Goal: Book appointment/travel/reservation

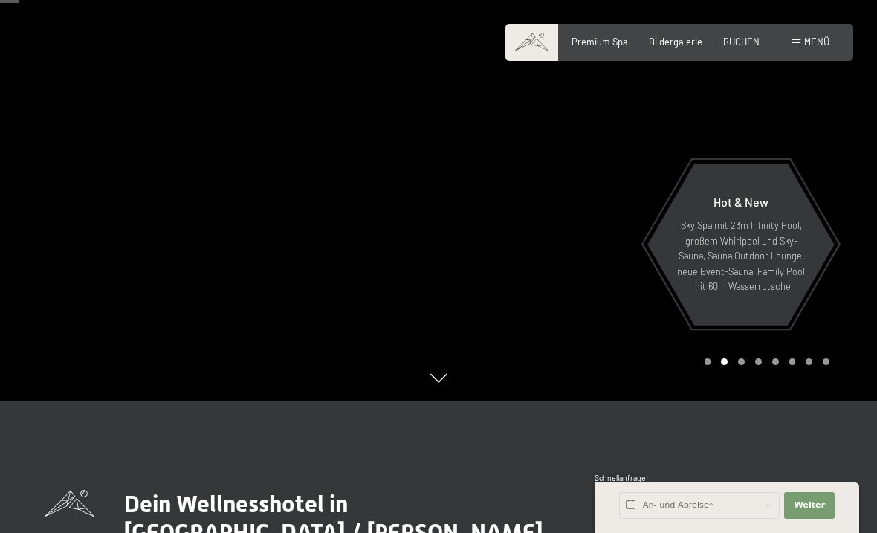
scroll to position [135, 0]
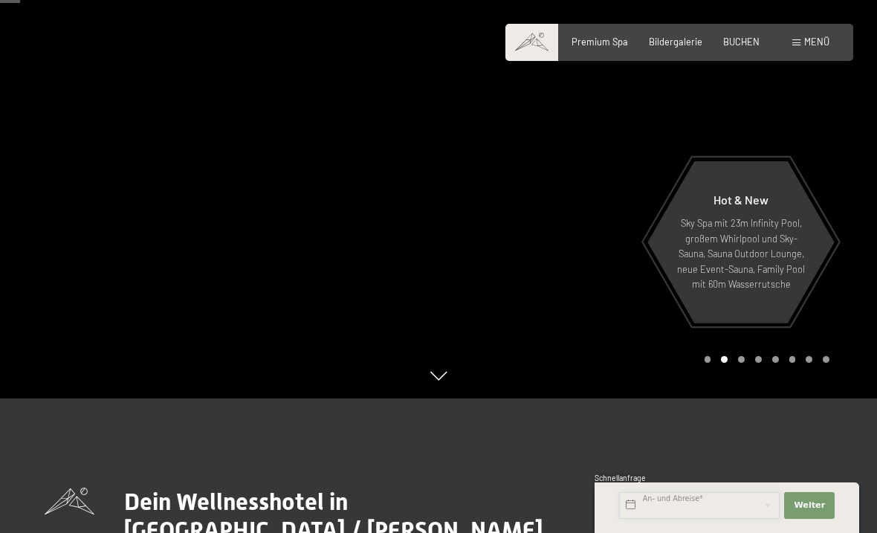
click at [704, 519] on input "text" at bounding box center [699, 505] width 161 height 27
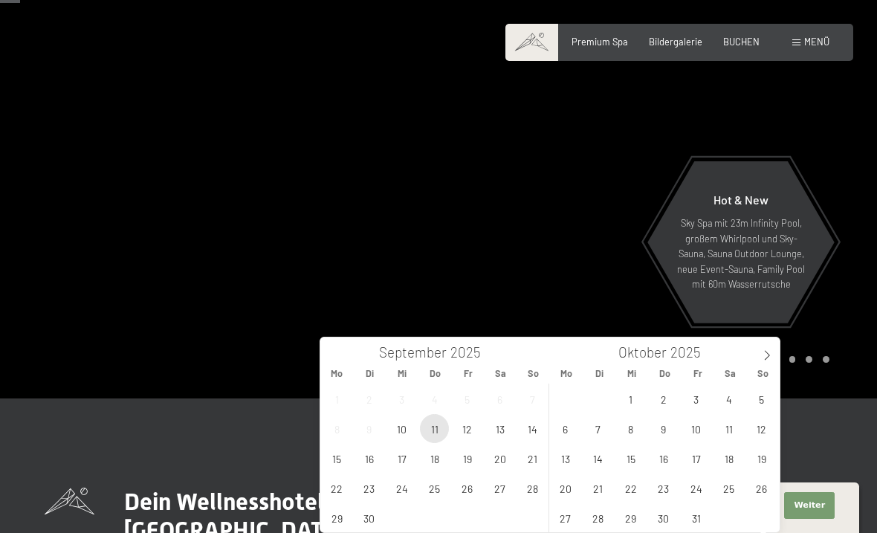
click at [433, 427] on span "11" at bounding box center [434, 428] width 29 height 29
click at [505, 430] on span "13" at bounding box center [499, 428] width 29 height 29
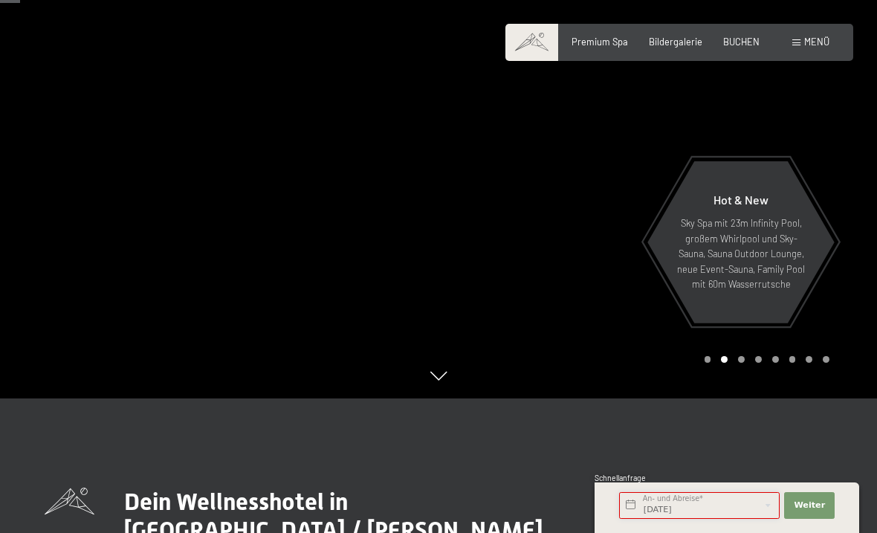
type input "Do. 11.09.2025 - Sa. 13.09.2025"
click at [805, 519] on button "Weiter Adressfelder ausblenden" at bounding box center [809, 505] width 51 height 27
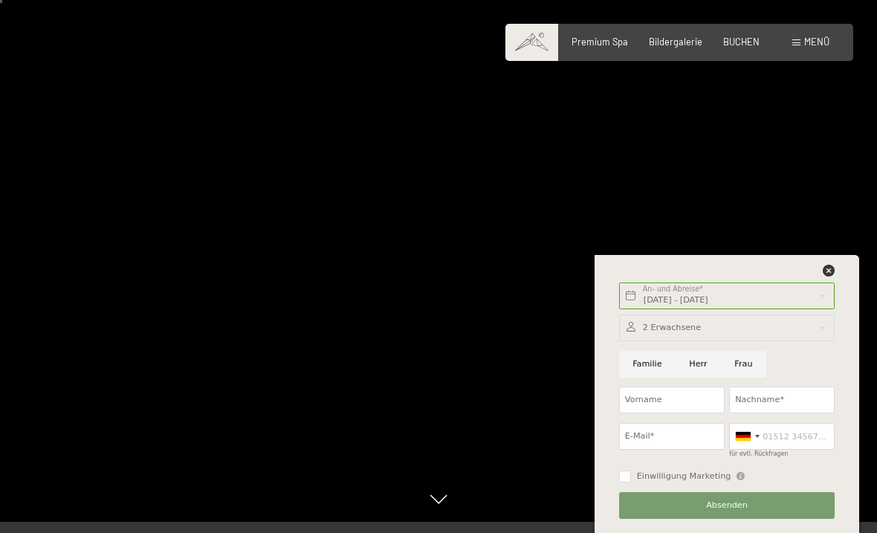
scroll to position [10, 0]
click at [689, 36] on span "Bildergalerie" at bounding box center [676, 42] width 54 height 12
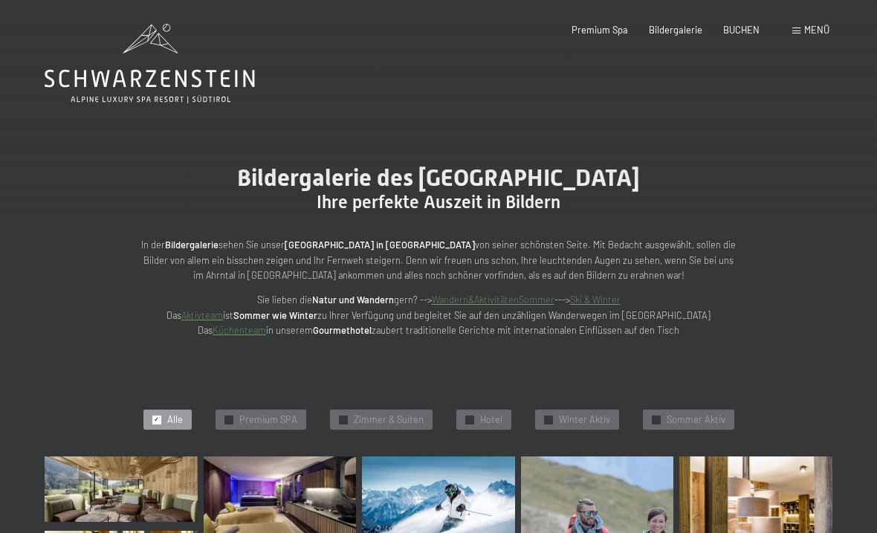
click at [729, 34] on span "BUCHEN" at bounding box center [741, 30] width 36 height 12
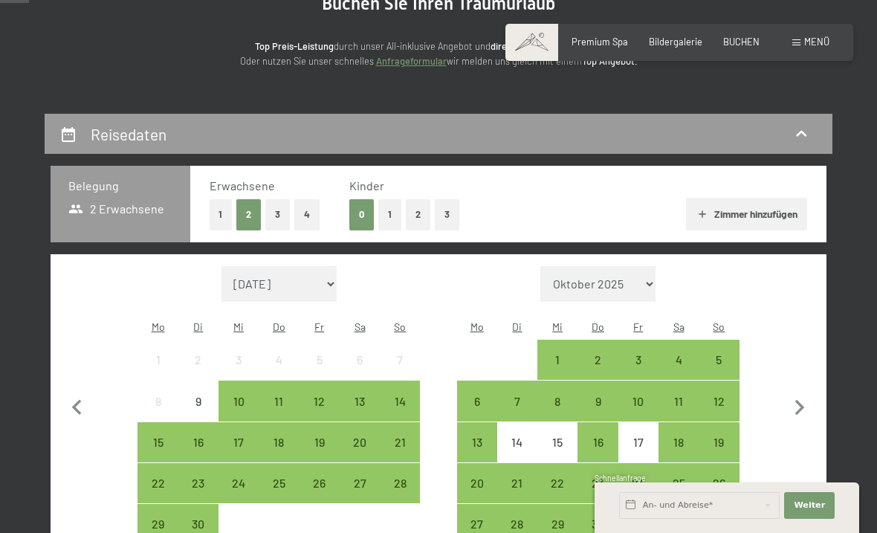
scroll to position [181, 0]
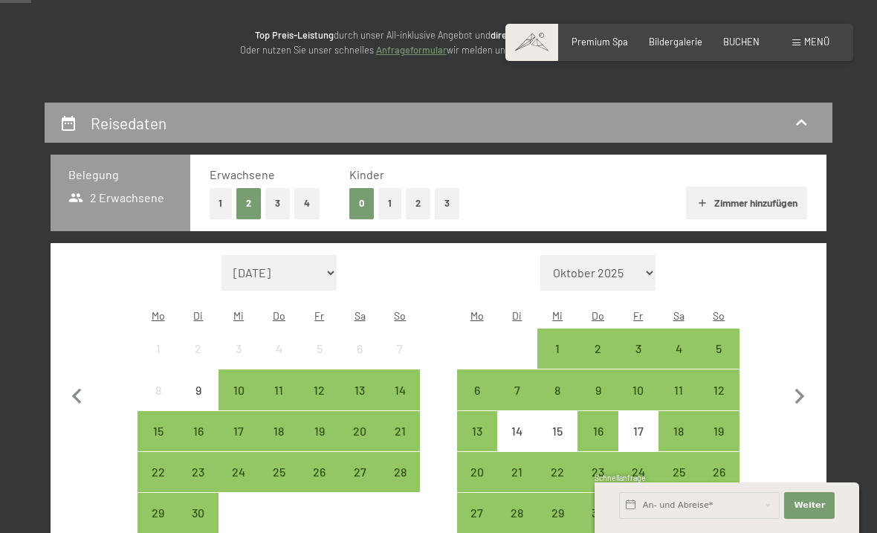
click at [281, 384] on div "11" at bounding box center [278, 402] width 37 height 37
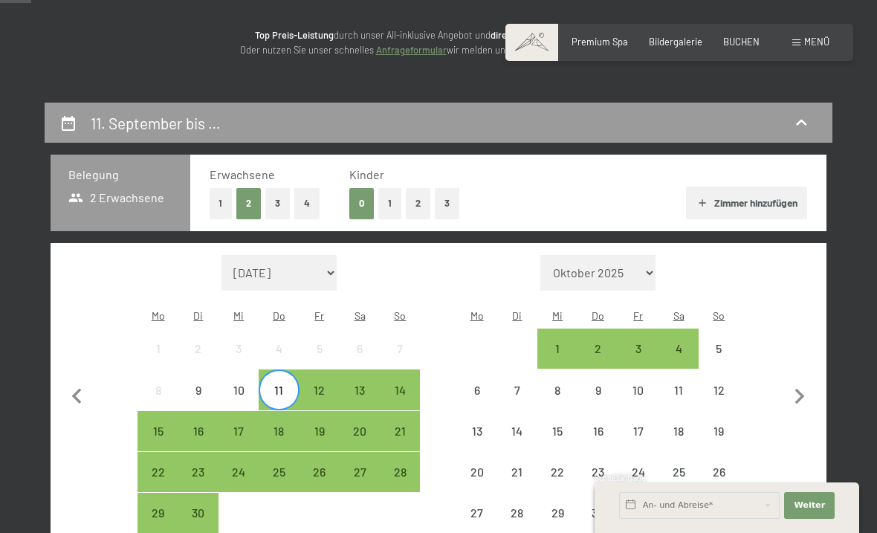
click at [360, 384] on div "13" at bounding box center [359, 402] width 37 height 37
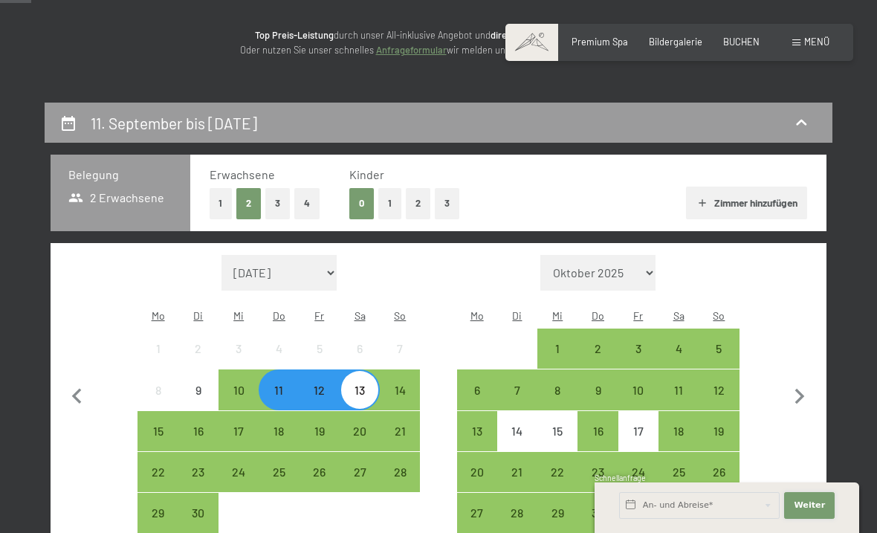
click at [809, 511] on span "Weiter" at bounding box center [809, 505] width 31 height 12
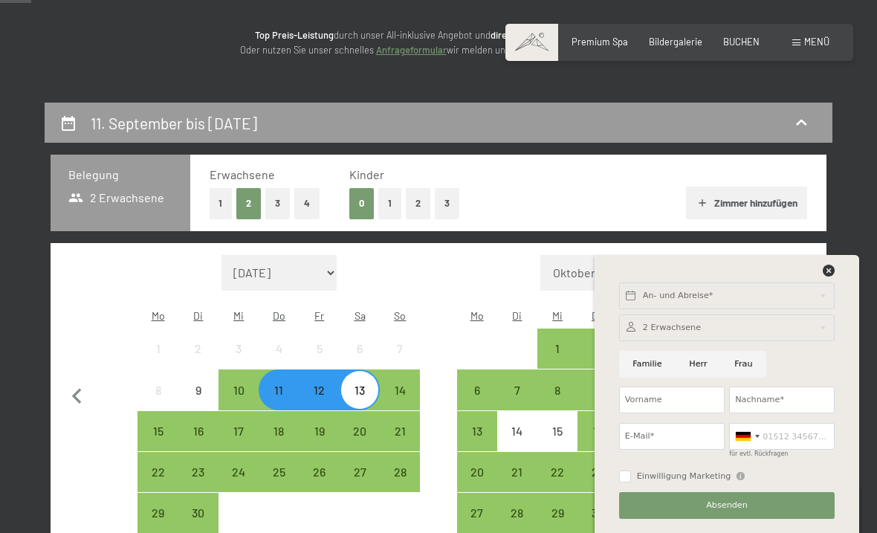
click at [778, 519] on button "Absenden" at bounding box center [727, 505] width 216 height 27
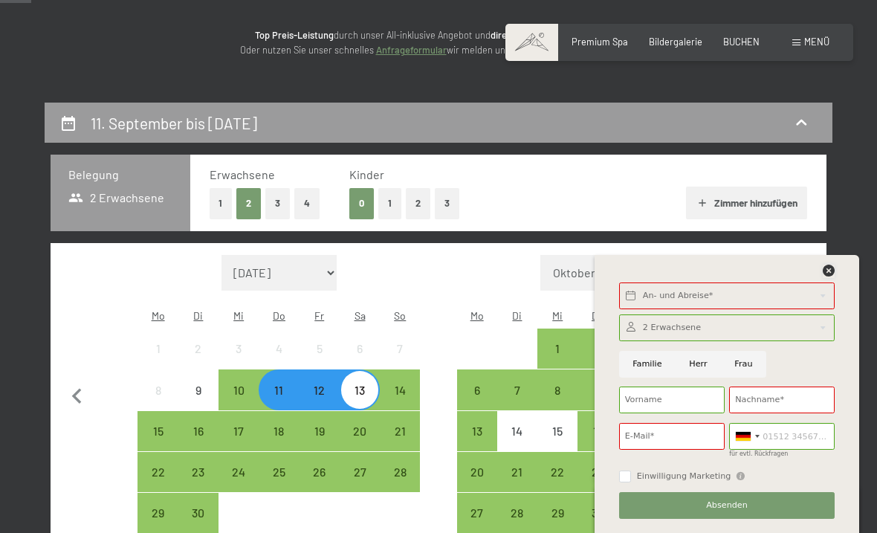
click at [824, 276] on icon at bounding box center [829, 271] width 12 height 12
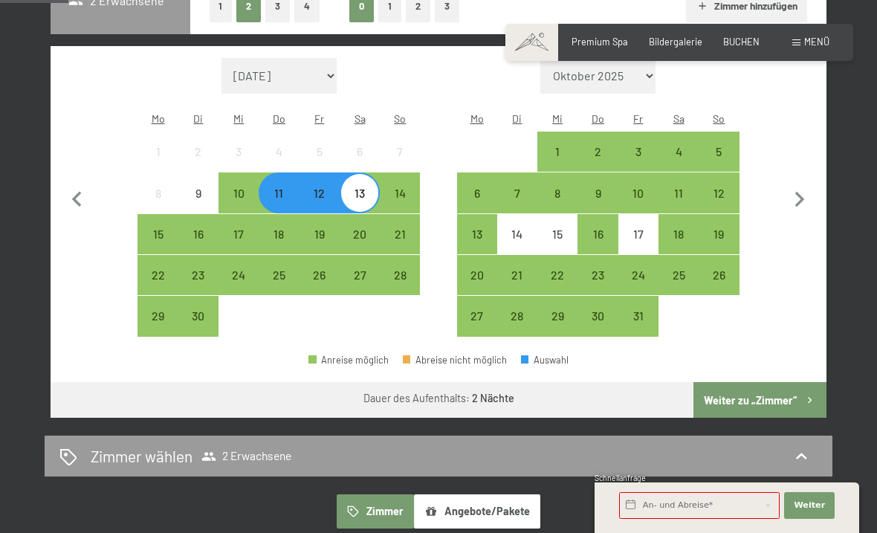
click at [754, 382] on button "Weiter zu „Zimmer“" at bounding box center [759, 400] width 133 height 36
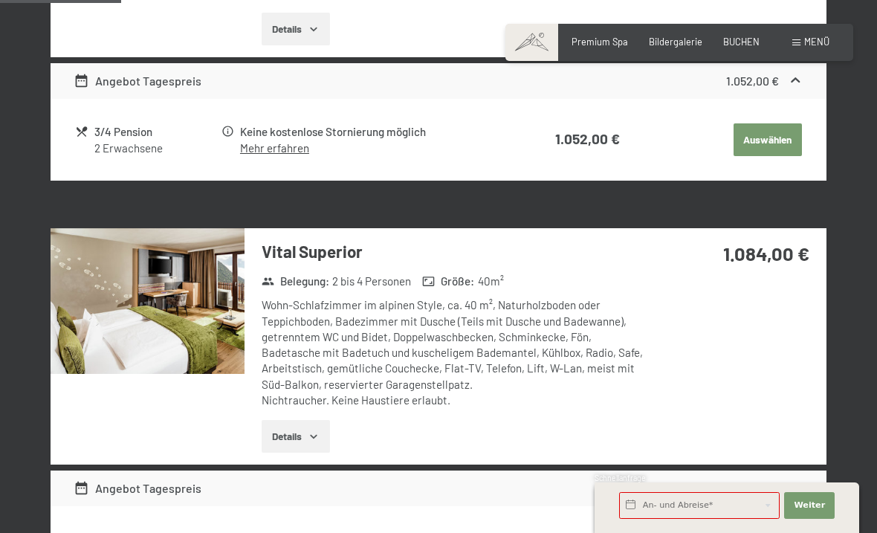
scroll to position [609, 0]
